Goal: Task Accomplishment & Management: Use online tool/utility

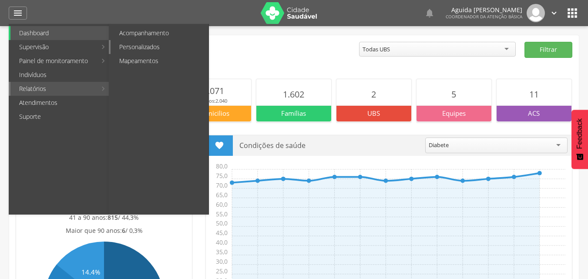
click at [146, 48] on link "Personalizados" at bounding box center [159, 47] width 98 height 14
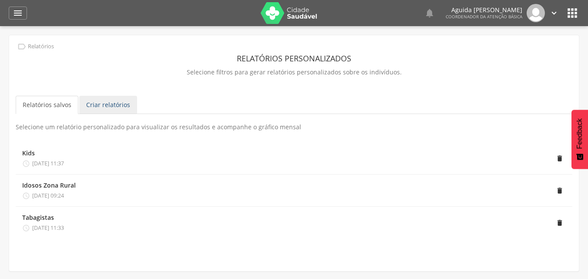
click at [109, 97] on link "Criar relatórios" at bounding box center [108, 105] width 58 height 18
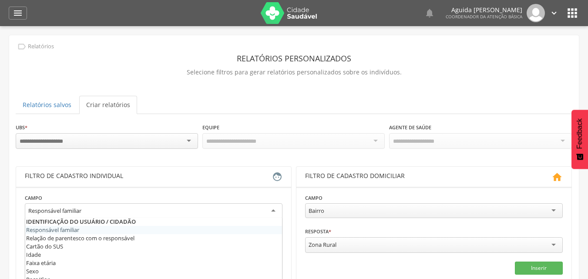
click at [76, 210] on div "Responsável familiar" at bounding box center [54, 211] width 53 height 8
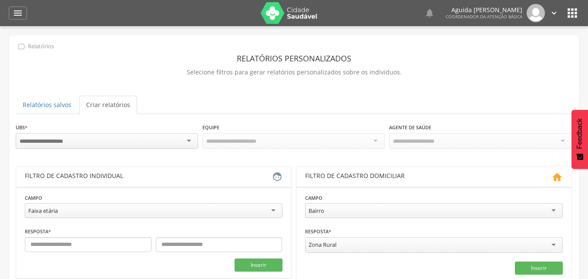
scroll to position [130, 0]
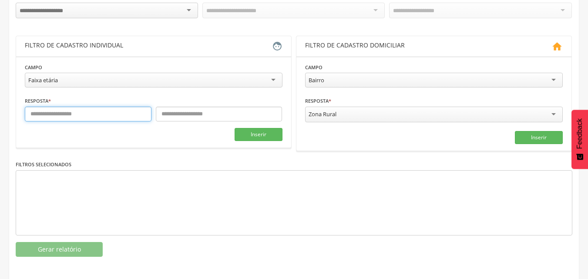
click at [74, 114] on input "text" at bounding box center [88, 114] width 127 height 15
type input "*"
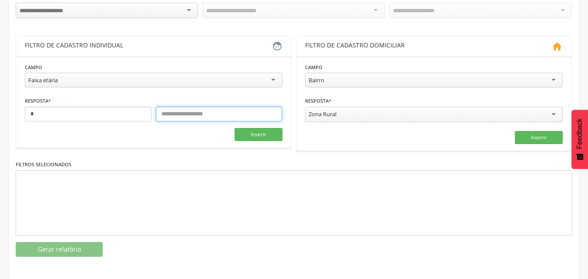
click at [163, 114] on input "text" at bounding box center [219, 114] width 127 height 15
type input "*"
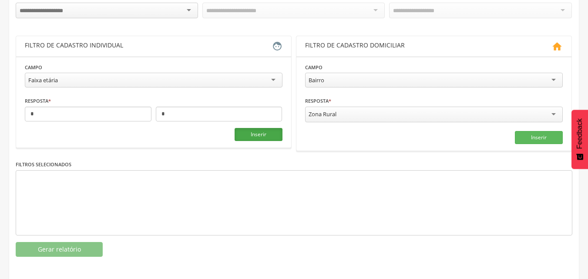
click at [264, 135] on button "Inserir" at bounding box center [258, 134] width 48 height 13
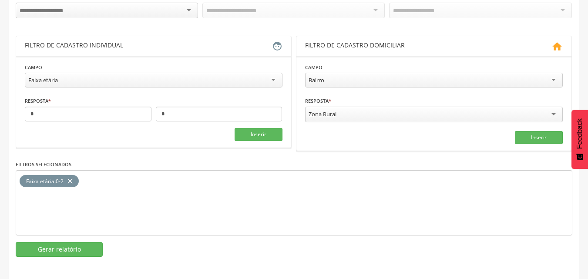
click at [481, 113] on div "Zona Rural" at bounding box center [433, 115] width 257 height 16
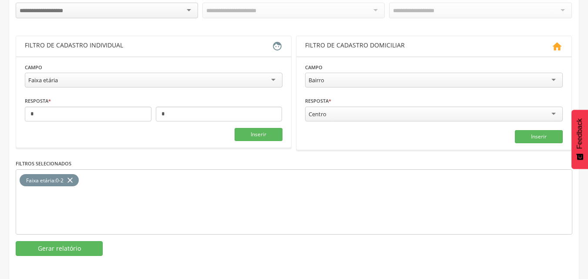
scroll to position [0, 0]
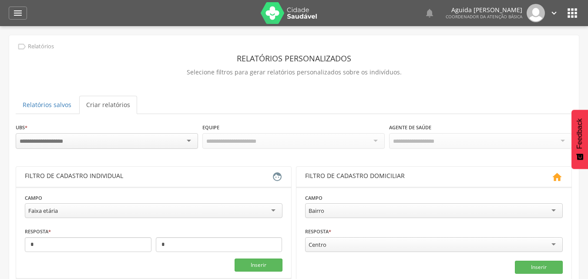
click at [108, 134] on div at bounding box center [107, 141] width 182 height 16
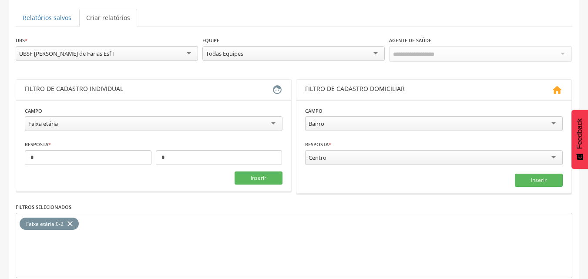
scroll to position [130, 0]
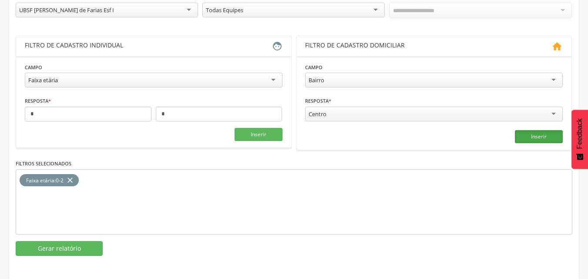
click at [544, 136] on button "Inserir" at bounding box center [538, 136] width 48 height 13
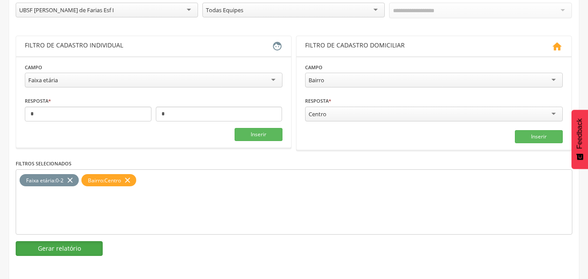
click at [69, 247] on button "Gerar relatório" at bounding box center [59, 248] width 87 height 15
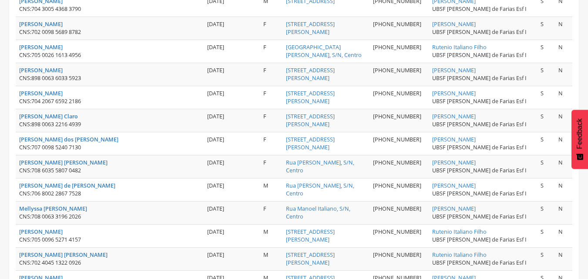
scroll to position [1215, 0]
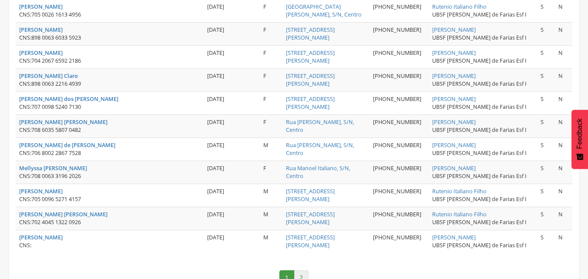
click at [304, 270] on link "2" at bounding box center [301, 277] width 15 height 15
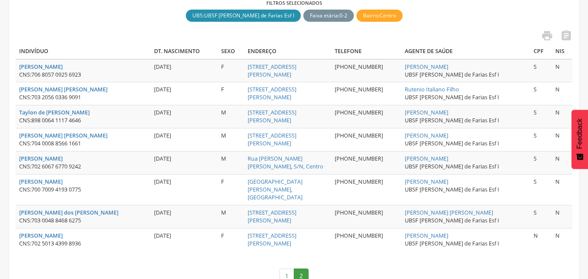
scroll to position [0, 0]
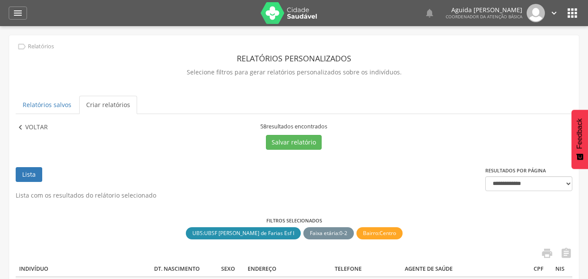
click at [33, 130] on p "Voltar" at bounding box center [36, 128] width 23 height 10
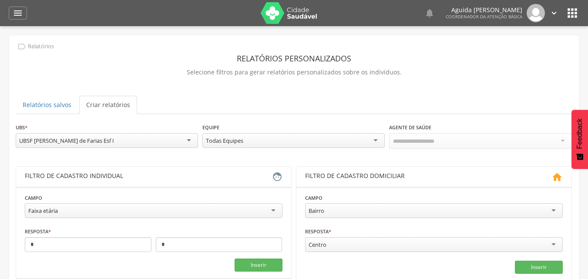
scroll to position [87, 0]
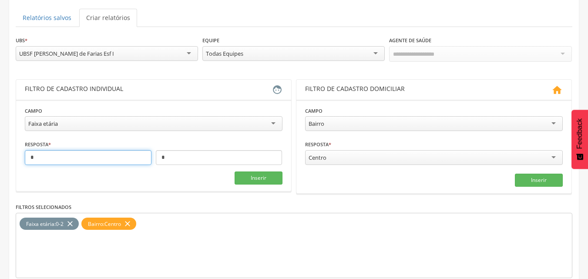
click at [78, 157] on input "*" at bounding box center [88, 157] width 127 height 15
type input "*"
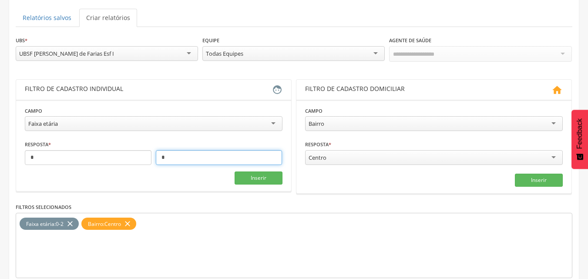
click at [173, 159] on input "*" at bounding box center [219, 157] width 127 height 15
type input "*"
click at [67, 221] on icon "close" at bounding box center [70, 223] width 9 height 13
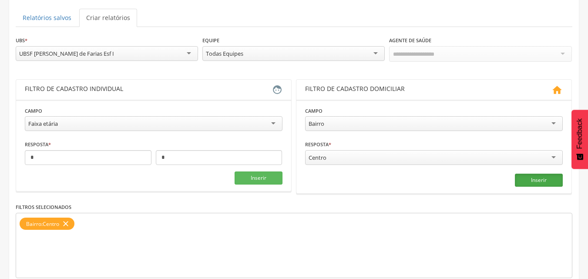
click at [522, 184] on button "Inserir" at bounding box center [538, 180] width 48 height 13
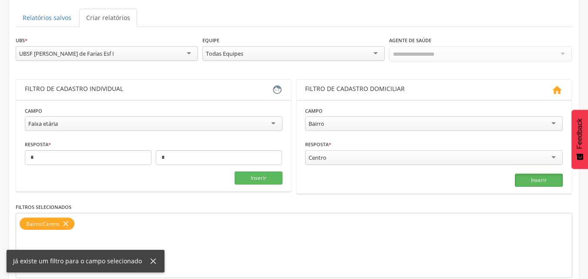
scroll to position [131, 0]
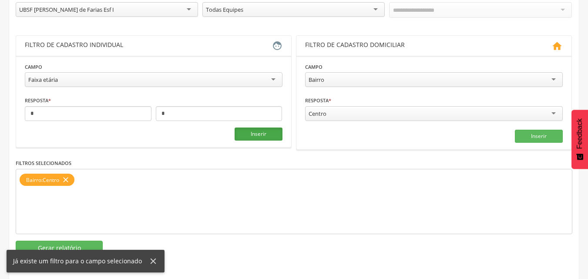
click at [265, 137] on button "Inserir" at bounding box center [258, 133] width 48 height 13
click at [89, 244] on button "Gerar relatório" at bounding box center [59, 247] width 87 height 15
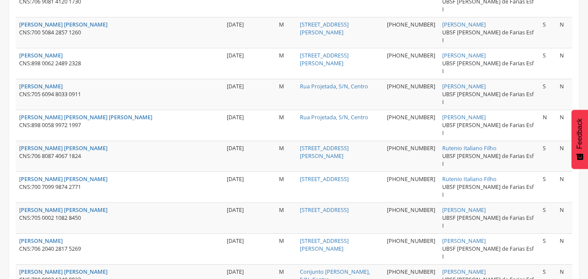
scroll to position [1175, 0]
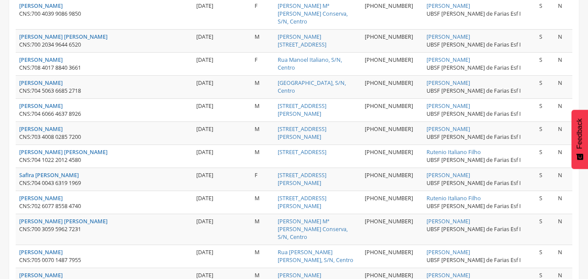
scroll to position [754, 0]
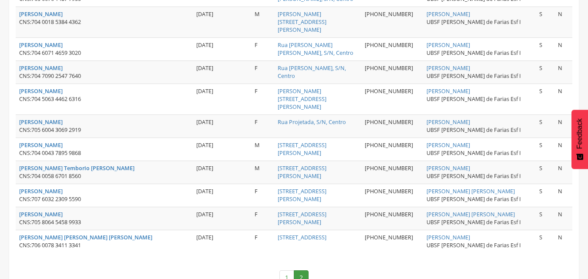
click at [286, 270] on link "1" at bounding box center [286, 277] width 15 height 15
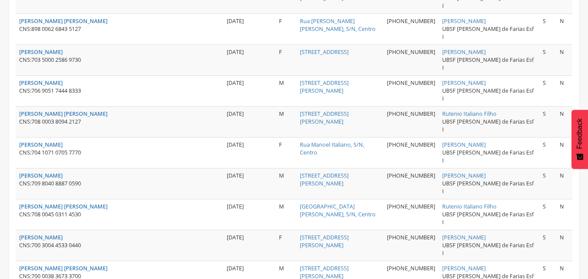
scroll to position [0, 0]
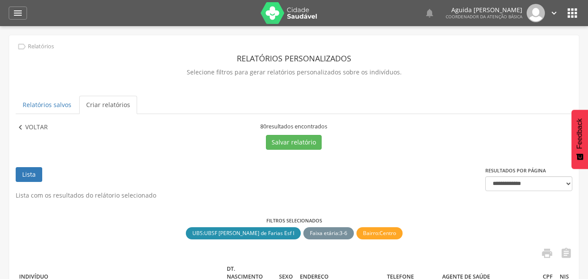
click at [33, 129] on p "Voltar" at bounding box center [36, 128] width 23 height 10
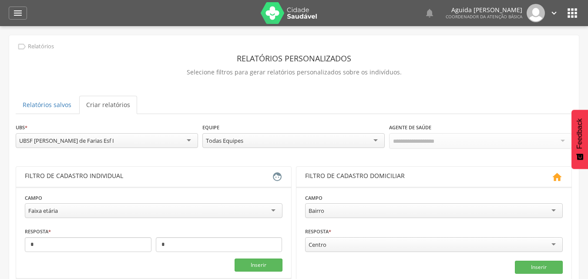
scroll to position [87, 0]
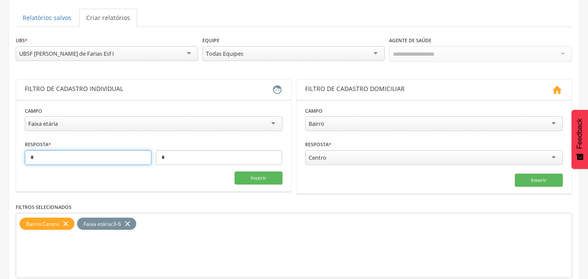
click at [108, 155] on input "*" at bounding box center [88, 157] width 127 height 15
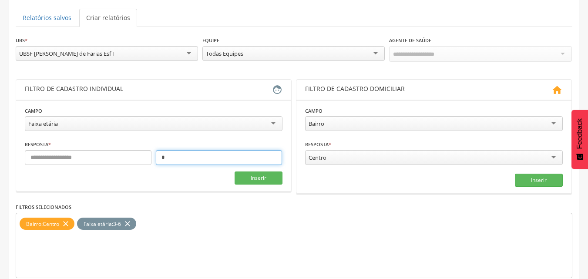
click at [172, 158] on input "*" at bounding box center [219, 157] width 127 height 15
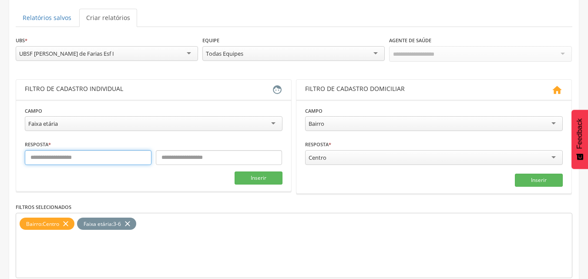
click at [127, 161] on input "text" at bounding box center [88, 157] width 127 height 15
type input "*"
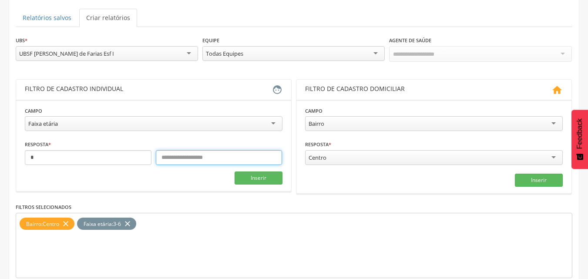
click at [186, 157] on input "text" at bounding box center [219, 157] width 127 height 15
type input "**"
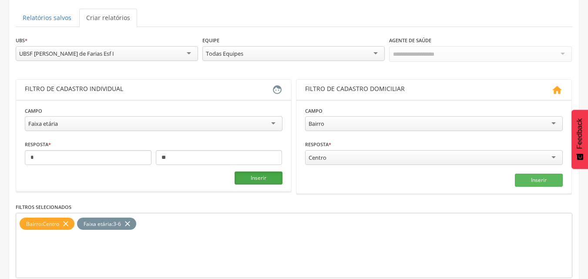
click at [247, 174] on button "Inserir" at bounding box center [258, 177] width 48 height 13
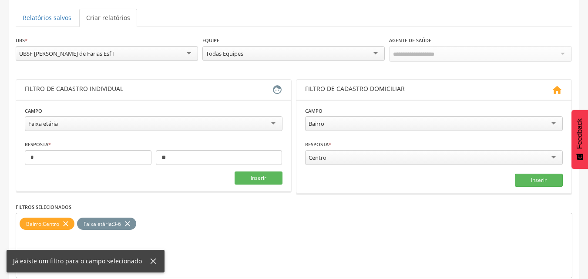
click at [130, 226] on icon "close" at bounding box center [127, 223] width 9 height 13
click at [244, 179] on button "Inserir" at bounding box center [258, 177] width 48 height 13
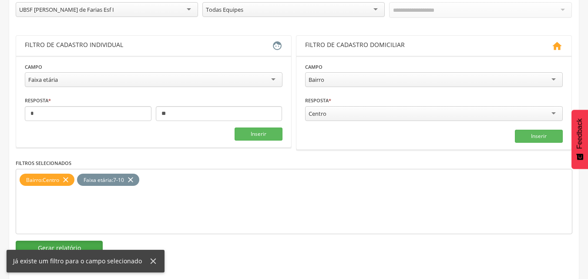
click at [90, 244] on button "Gerar relatório" at bounding box center [59, 247] width 87 height 15
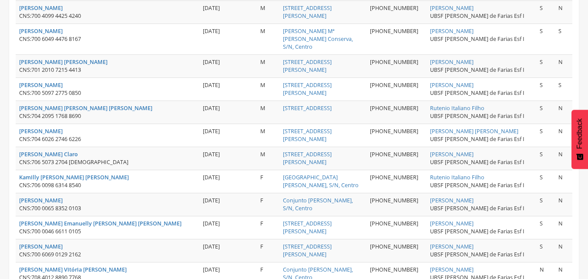
scroll to position [1215, 0]
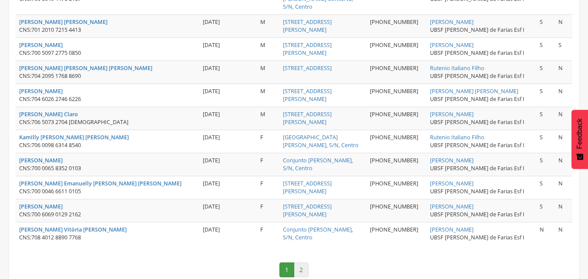
click at [307, 262] on link "2" at bounding box center [301, 269] width 15 height 15
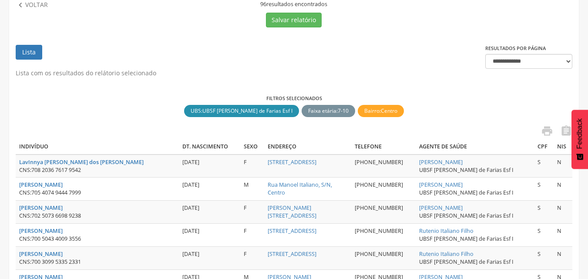
scroll to position [79, 0]
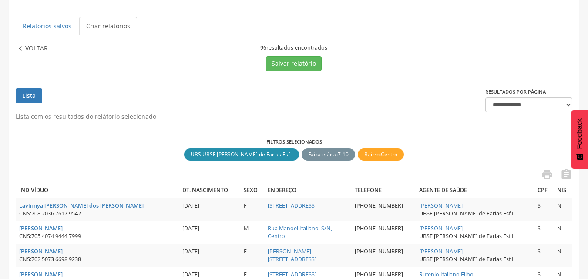
click at [36, 47] on p "Voltar" at bounding box center [36, 49] width 23 height 10
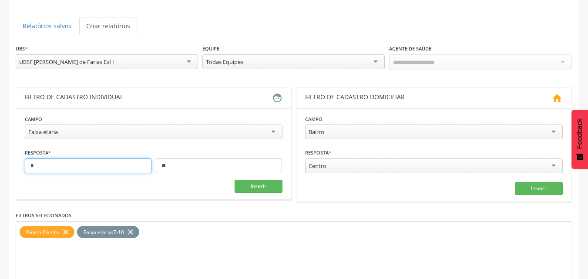
click at [111, 166] on input "*" at bounding box center [88, 165] width 127 height 15
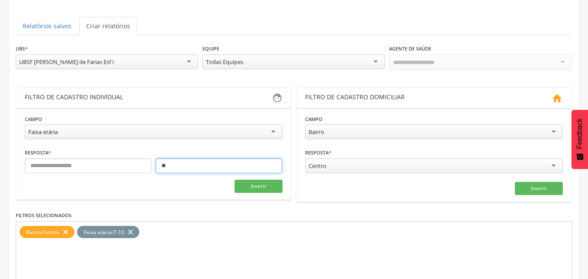
click at [185, 165] on input "**" at bounding box center [219, 165] width 127 height 15
type input "*"
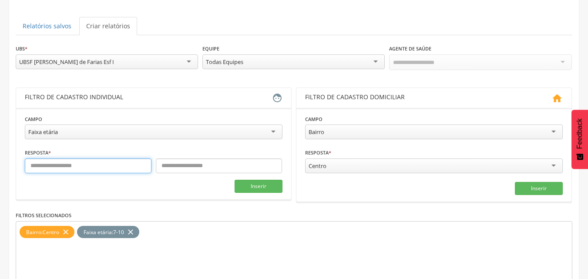
click at [136, 167] on input "text" at bounding box center [88, 165] width 127 height 15
type input "**"
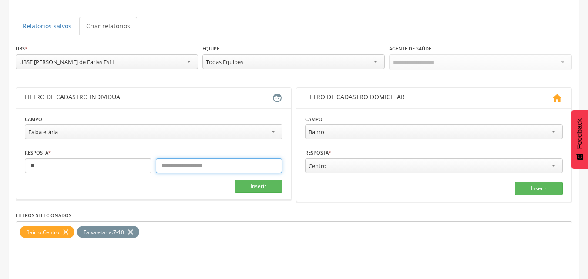
click at [185, 163] on input "text" at bounding box center [219, 165] width 127 height 15
type input "**"
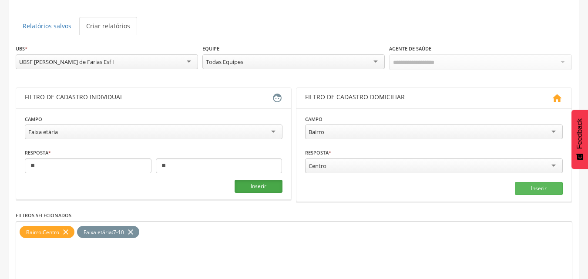
click at [248, 185] on button "Inserir" at bounding box center [258, 186] width 48 height 13
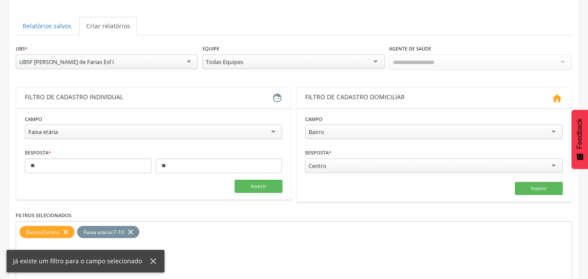
drag, startPoint x: 132, startPoint y: 230, endPoint x: 180, endPoint y: 204, distance: 55.1
click at [131, 230] on icon "close" at bounding box center [130, 232] width 9 height 13
click at [250, 189] on button "Inserir" at bounding box center [258, 186] width 48 height 13
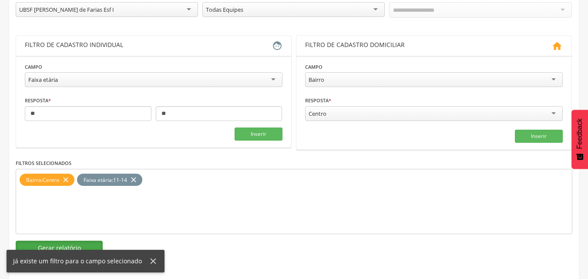
click at [60, 242] on button "Gerar relatório" at bounding box center [59, 247] width 87 height 15
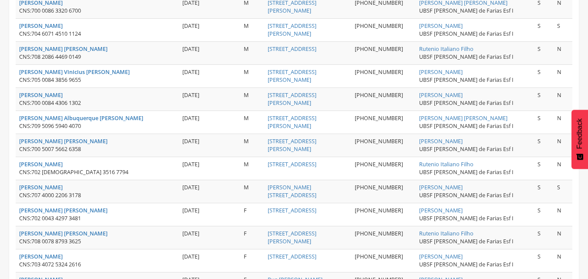
scroll to position [1175, 0]
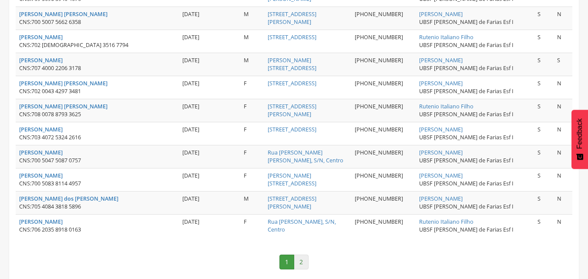
click at [304, 254] on link "2" at bounding box center [301, 261] width 15 height 15
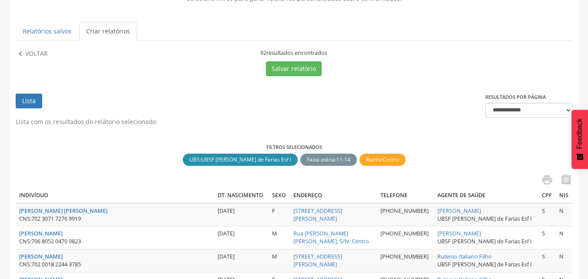
scroll to position [30, 0]
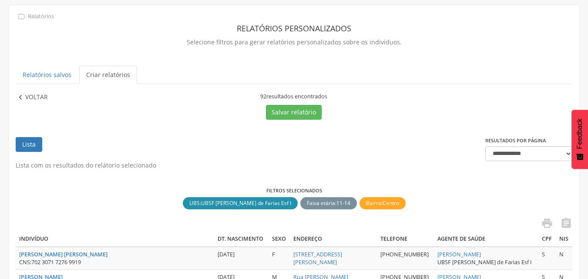
click at [33, 97] on p "Voltar" at bounding box center [36, 98] width 23 height 10
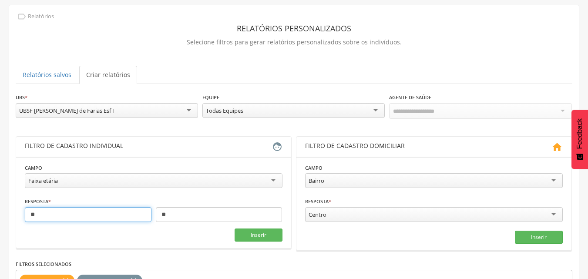
click at [135, 212] on input "**" at bounding box center [88, 214] width 127 height 15
type input "*"
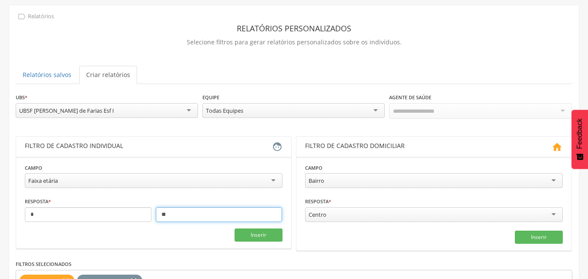
click at [217, 215] on input "**" at bounding box center [219, 214] width 127 height 15
type input "*"
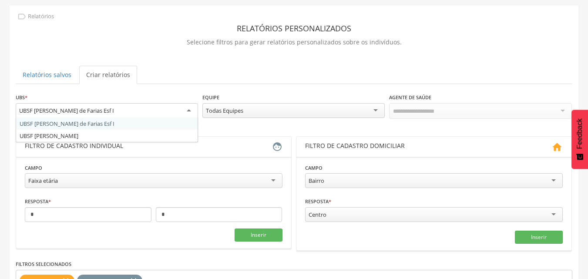
click at [184, 108] on div "UBSF [PERSON_NAME] de Farias Esf I" at bounding box center [107, 111] width 182 height 16
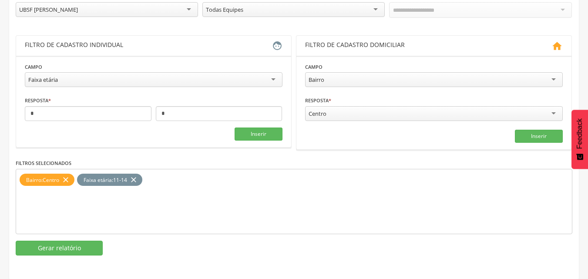
click at [67, 179] on icon "close" at bounding box center [65, 180] width 9 height 13
click at [76, 177] on icon "close" at bounding box center [76, 180] width 9 height 13
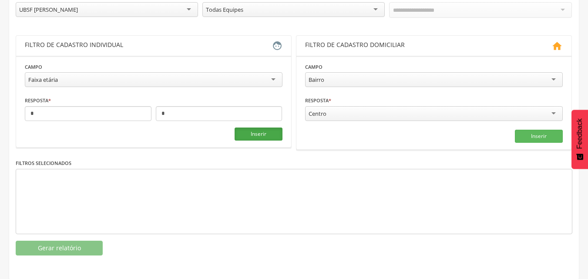
click at [261, 134] on button "Inserir" at bounding box center [258, 133] width 48 height 13
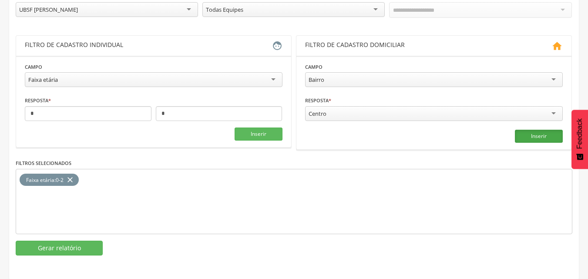
click at [518, 136] on button "Inserir" at bounding box center [538, 136] width 48 height 13
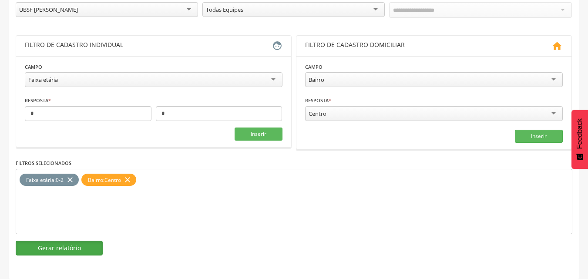
click at [69, 250] on button "Gerar relatório" at bounding box center [59, 247] width 87 height 15
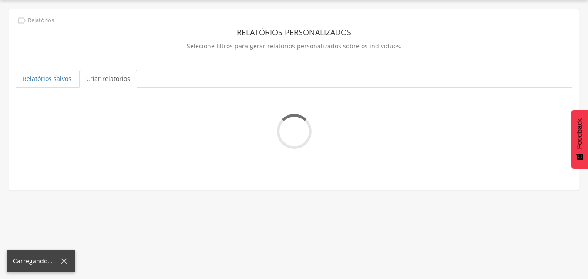
scroll to position [26, 0]
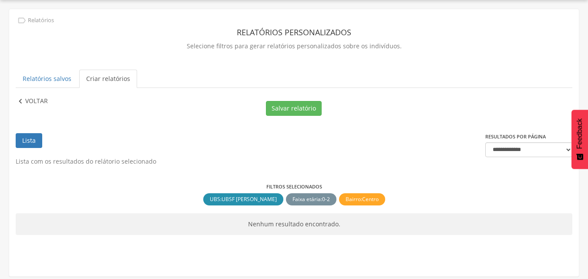
click at [34, 97] on p "Voltar" at bounding box center [36, 102] width 23 height 10
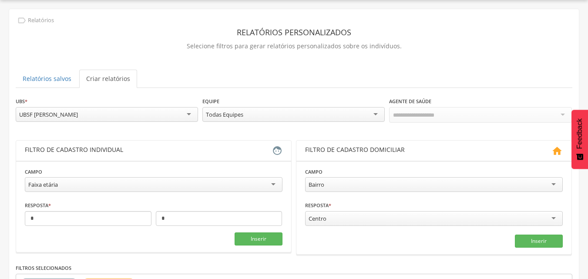
scroll to position [131, 0]
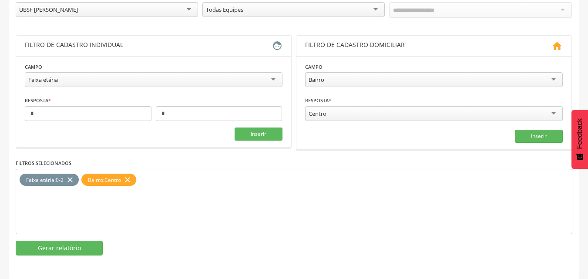
click at [347, 115] on div "Centro" at bounding box center [433, 113] width 257 height 15
click at [132, 179] on icon "close" at bounding box center [127, 180] width 9 height 13
click at [539, 134] on button "Inserir" at bounding box center [538, 136] width 48 height 13
click at [98, 250] on button "Gerar relatório" at bounding box center [59, 247] width 87 height 15
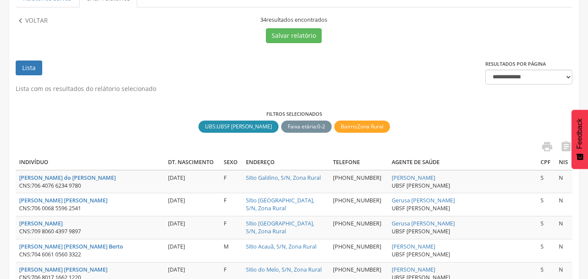
scroll to position [20, 0]
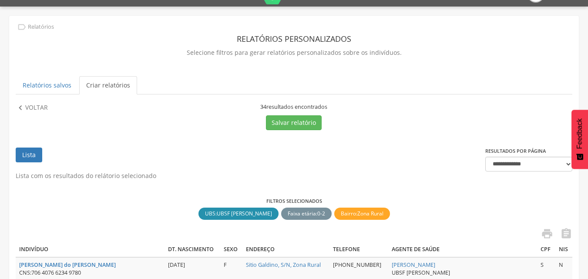
click at [44, 105] on p "Voltar" at bounding box center [36, 108] width 23 height 10
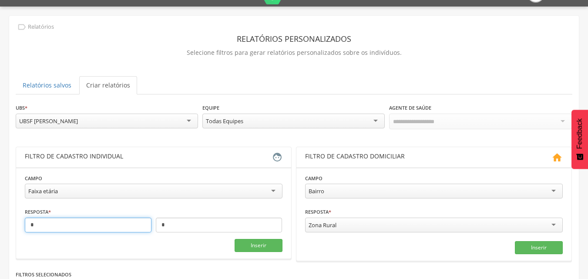
click at [117, 227] on input "*" at bounding box center [88, 224] width 127 height 15
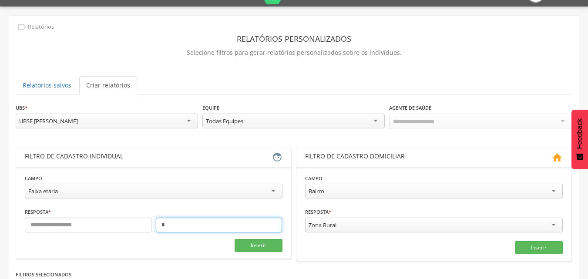
click at [179, 224] on input "*" at bounding box center [219, 224] width 127 height 15
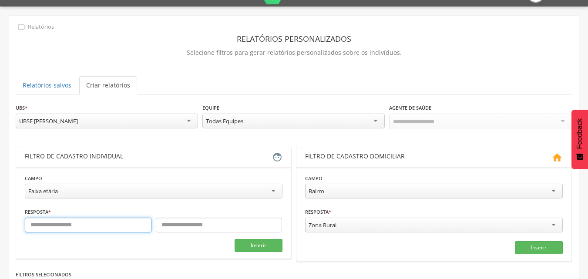
click at [118, 226] on input "text" at bounding box center [88, 224] width 127 height 15
type input "*"
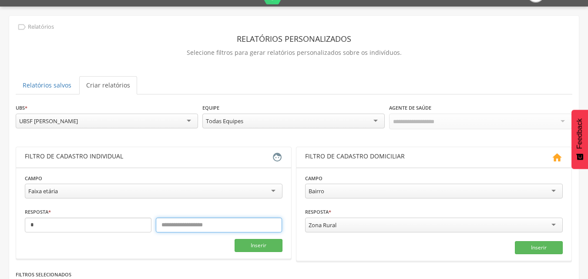
click at [176, 224] on input "text" at bounding box center [219, 224] width 127 height 15
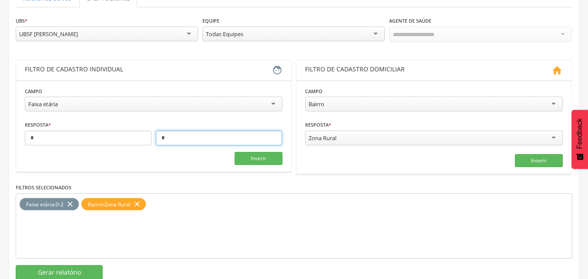
scroll to position [131, 0]
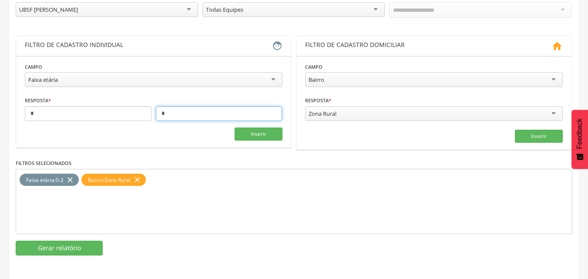
type input "*"
click at [68, 180] on icon "close" at bounding box center [70, 180] width 9 height 13
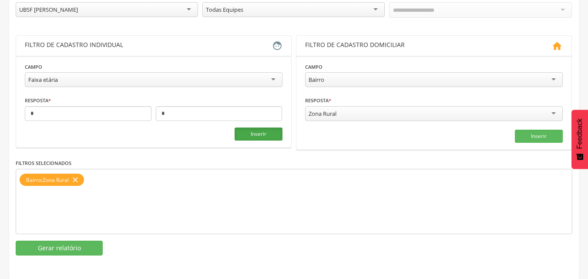
click at [258, 134] on button "Inserir" at bounding box center [258, 133] width 48 height 13
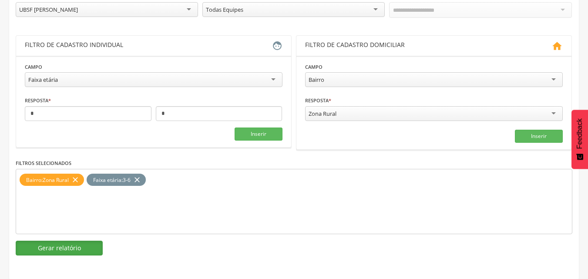
click at [75, 248] on button "Gerar relatório" at bounding box center [59, 247] width 87 height 15
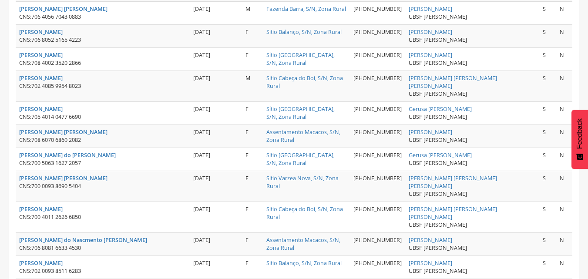
scroll to position [1215, 0]
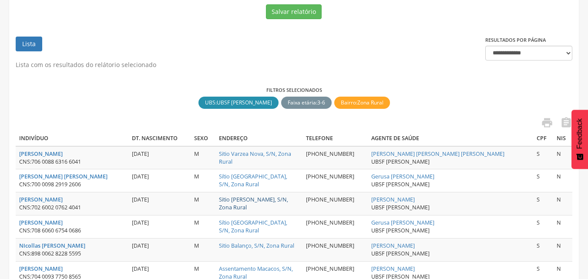
scroll to position [87, 0]
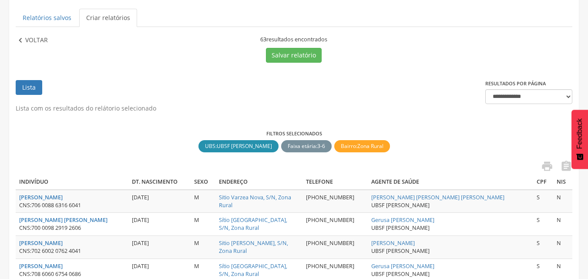
click at [38, 40] on p "Voltar" at bounding box center [36, 41] width 23 height 10
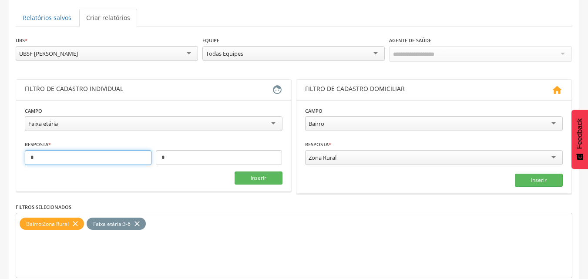
click at [74, 156] on input "*" at bounding box center [88, 157] width 127 height 15
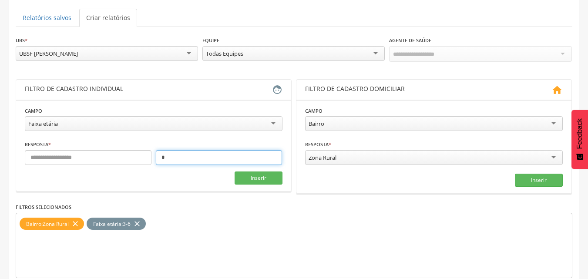
click at [176, 157] on input "*" at bounding box center [219, 157] width 127 height 15
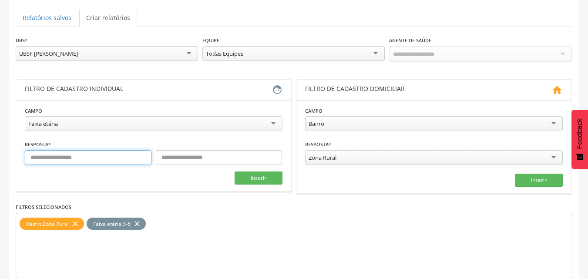
click at [107, 156] on input "text" at bounding box center [88, 157] width 127 height 15
type input "*"
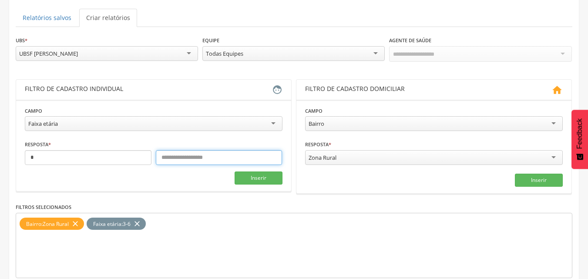
click at [190, 153] on input "text" at bounding box center [219, 157] width 127 height 15
type input "**"
click at [141, 225] on icon "close" at bounding box center [137, 223] width 9 height 13
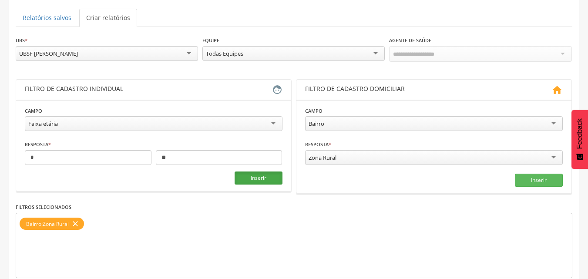
click at [274, 178] on button "Inserir" at bounding box center [258, 177] width 48 height 13
click at [266, 174] on button "Inserir" at bounding box center [258, 177] width 48 height 13
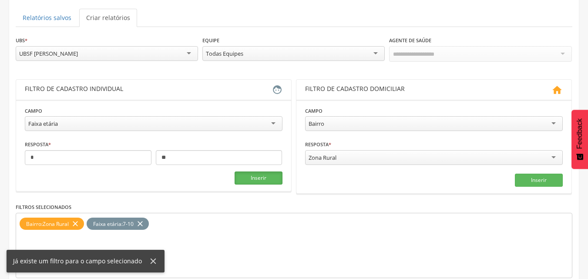
scroll to position [131, 0]
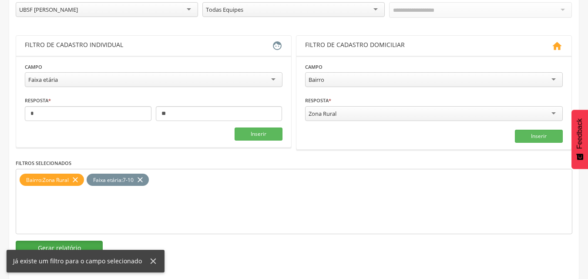
click at [67, 242] on button "Gerar relatório" at bounding box center [59, 247] width 87 height 15
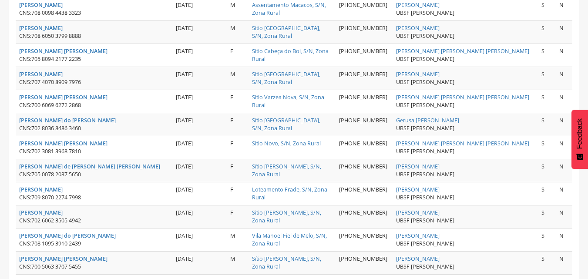
scroll to position [1175, 0]
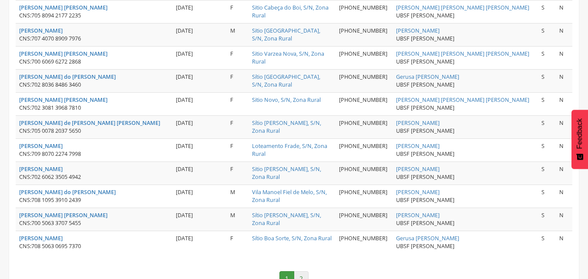
click at [303, 272] on link "2" at bounding box center [301, 278] width 15 height 15
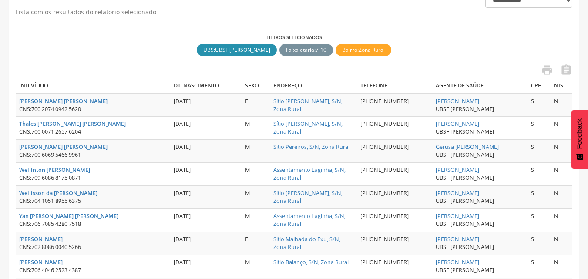
scroll to position [53, 0]
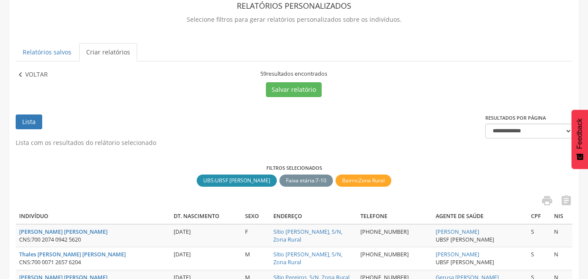
click at [29, 73] on p "Voltar" at bounding box center [36, 75] width 23 height 10
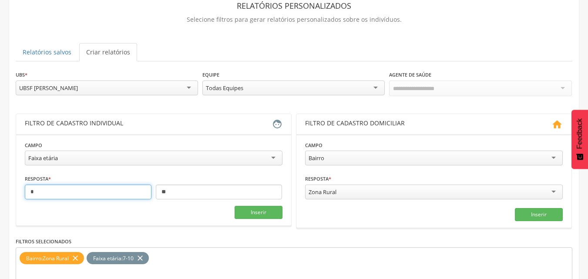
click at [128, 187] on input "*" at bounding box center [88, 191] width 127 height 15
type input "**"
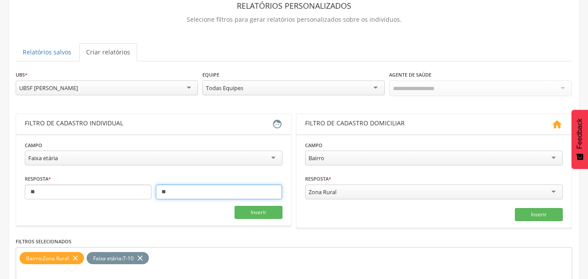
click at [230, 194] on input "**" at bounding box center [219, 191] width 127 height 15
type input "**"
click at [144, 257] on icon "close" at bounding box center [140, 258] width 9 height 13
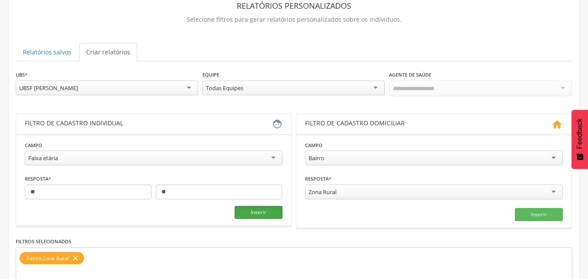
click at [252, 209] on button "Inserir" at bounding box center [258, 212] width 48 height 13
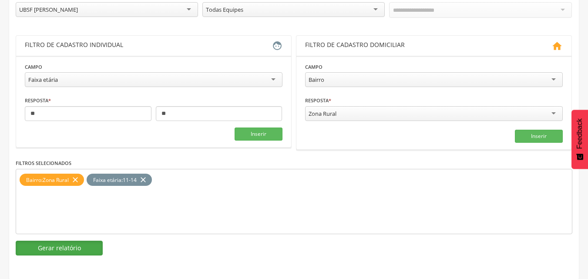
click at [73, 247] on button "Gerar relatório" at bounding box center [59, 247] width 87 height 15
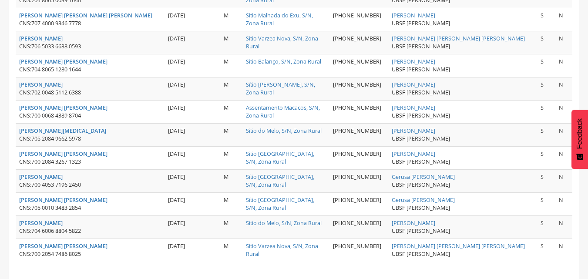
scroll to position [1215, 0]
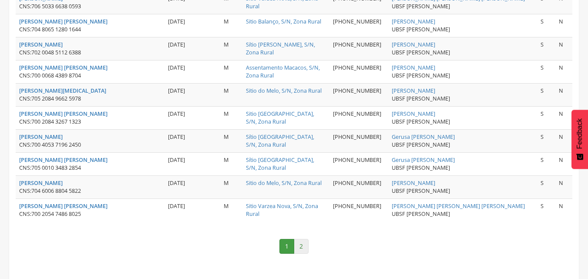
click at [302, 244] on link "2" at bounding box center [301, 246] width 15 height 15
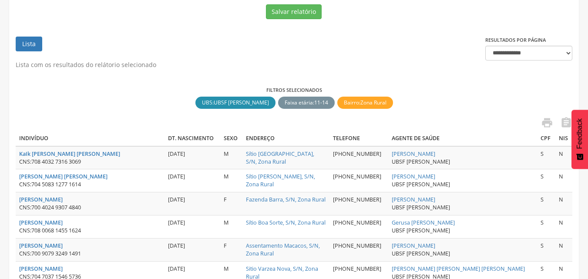
scroll to position [43, 0]
